Goal: Task Accomplishment & Management: Complete application form

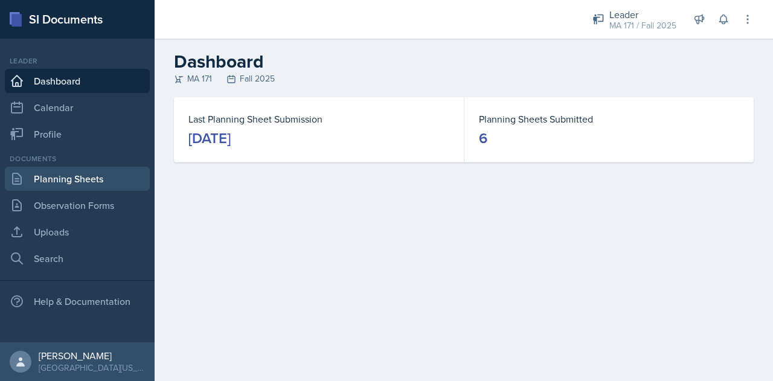
click at [97, 175] on link "Planning Sheets" at bounding box center [77, 179] width 145 height 24
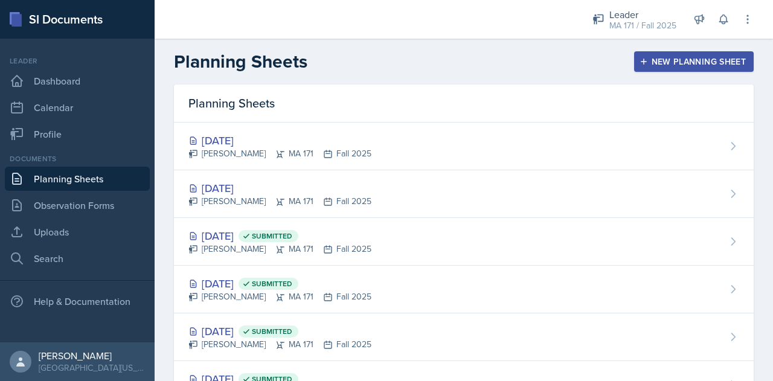
click at [379, 83] on header "Planning Sheets New Planning Sheet" at bounding box center [464, 62] width 619 height 46
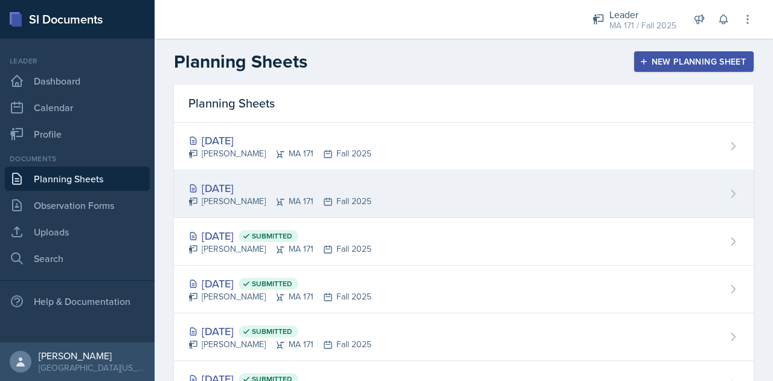
click at [497, 212] on div "[DATE] [PERSON_NAME] MA 171 Fall 2025" at bounding box center [464, 194] width 580 height 48
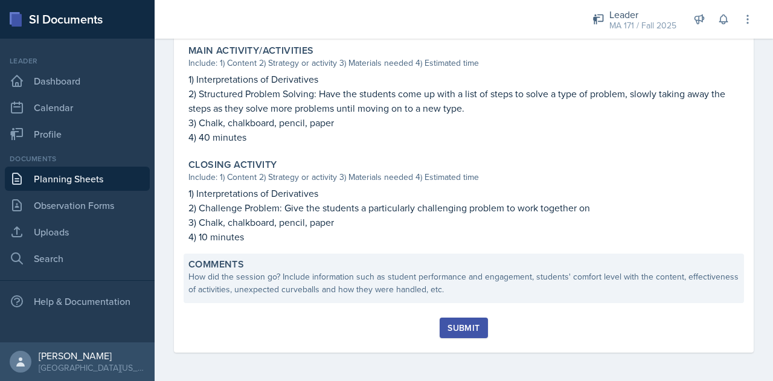
click at [314, 269] on div "Comments" at bounding box center [464, 265] width 551 height 12
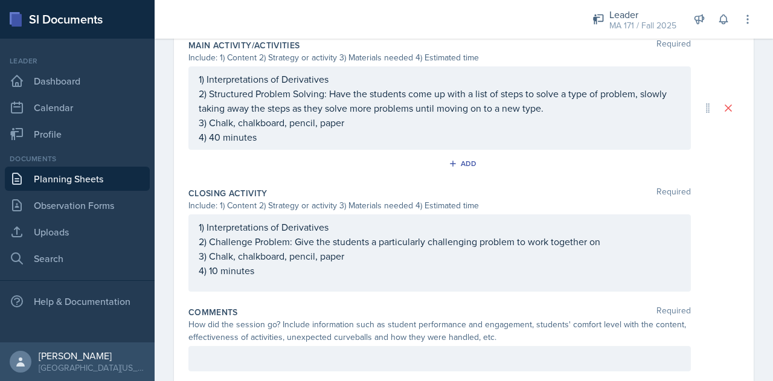
click at [291, 351] on div at bounding box center [440, 358] width 503 height 25
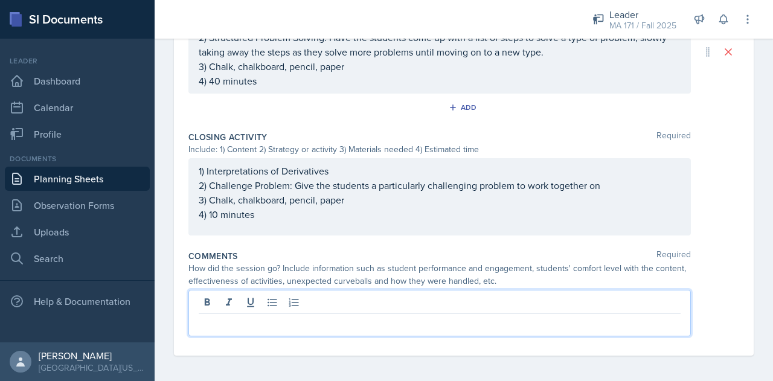
scroll to position [604, 0]
click at [321, 322] on p at bounding box center [440, 324] width 482 height 15
click at [342, 326] on p "I only had" at bounding box center [440, 324] width 482 height 15
click at [338, 323] on p "I only had" at bounding box center [440, 324] width 482 height 15
click at [334, 325] on p "I only had" at bounding box center [440, 324] width 482 height 15
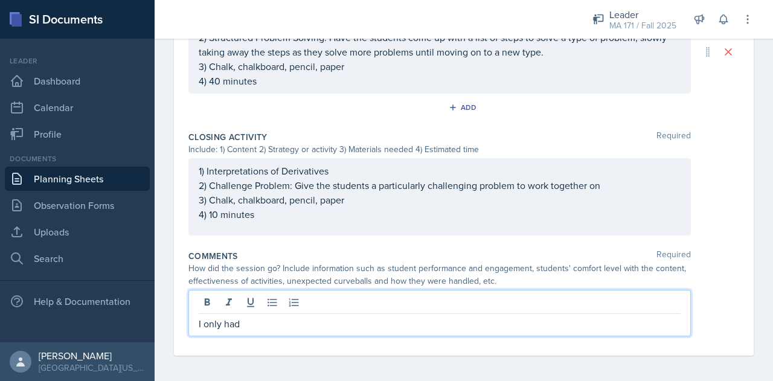
click at [334, 325] on p "I only had" at bounding box center [440, 324] width 482 height 15
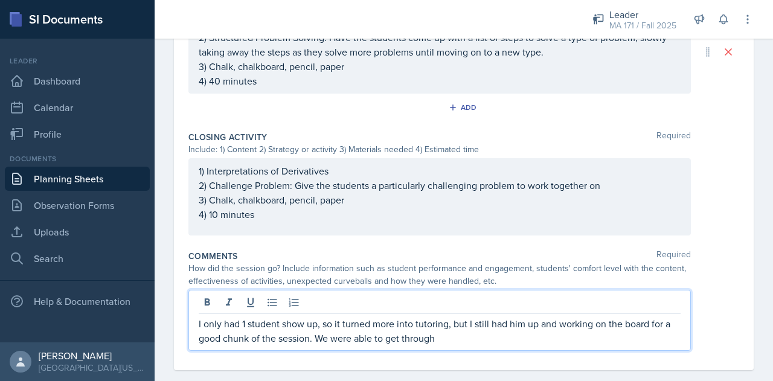
click at [441, 332] on p "I only had 1 student show up, so it turned more into tutoring, but I still had …" at bounding box center [440, 331] width 482 height 29
click at [520, 334] on p "I only had 1 student show up, so it turned more into tutoring, but I still had …" at bounding box center [440, 331] width 482 height 29
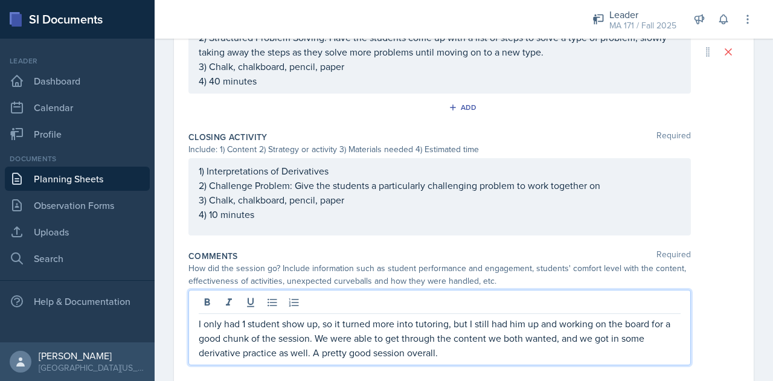
scroll to position [633, 0]
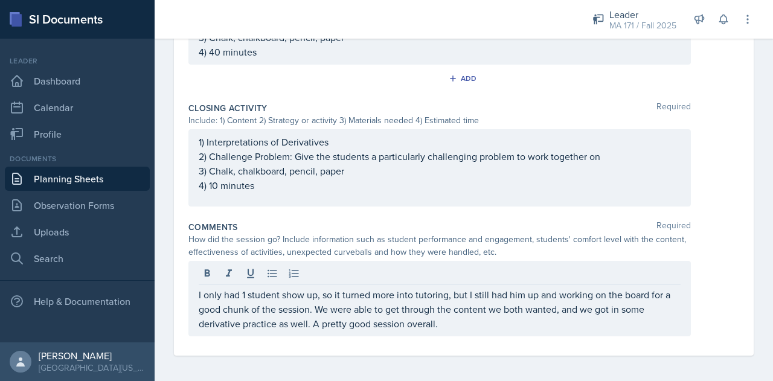
click at [689, 242] on div "How did the session go? Include information such as student performance and eng…" at bounding box center [464, 245] width 551 height 25
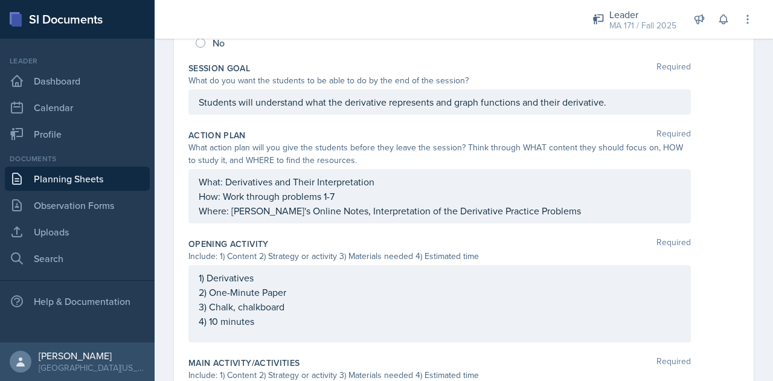
scroll to position [0, 0]
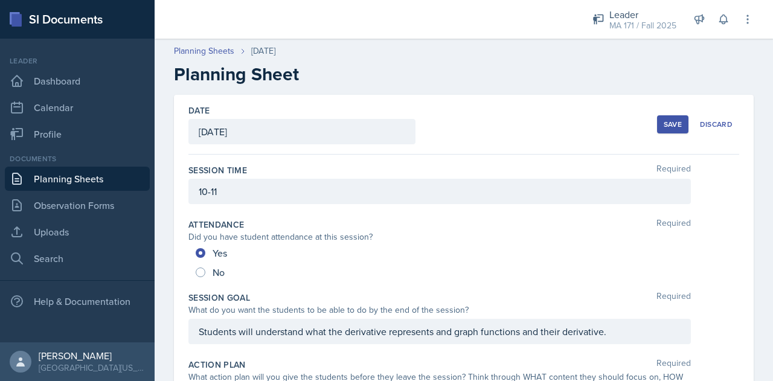
click at [657, 120] on button "Save" at bounding box center [672, 124] width 31 height 18
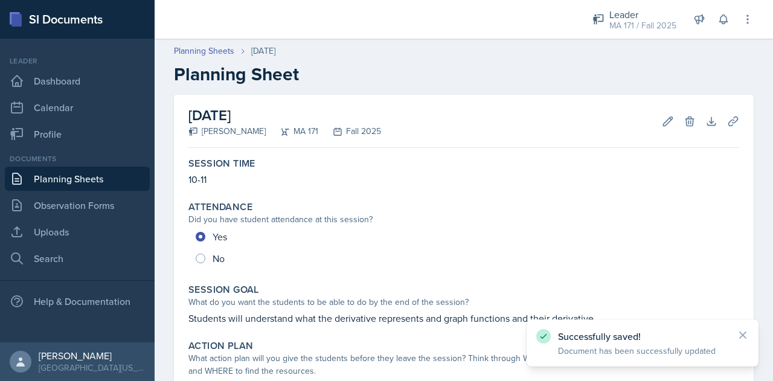
scroll to position [537, 0]
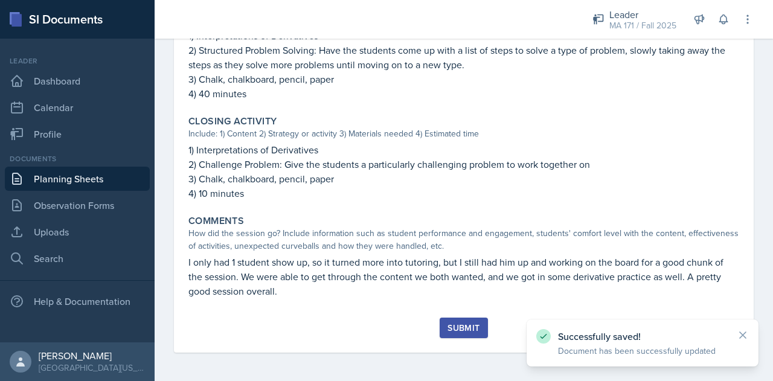
click at [471, 330] on div "Submit" at bounding box center [464, 328] width 32 height 10
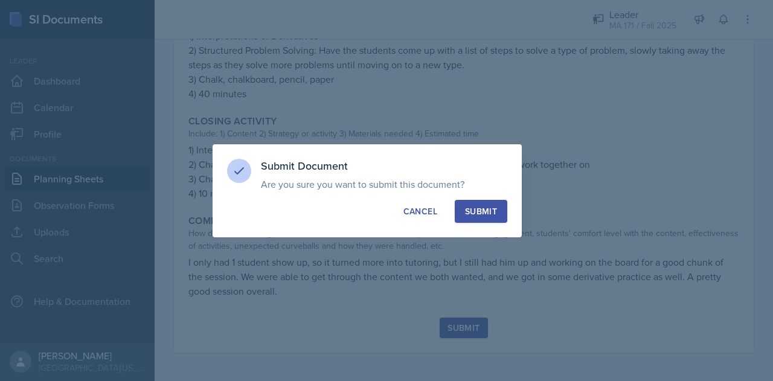
click at [487, 217] on div "Submit" at bounding box center [481, 211] width 32 height 12
radio input "true"
